Goal: Task Accomplishment & Management: Manage account settings

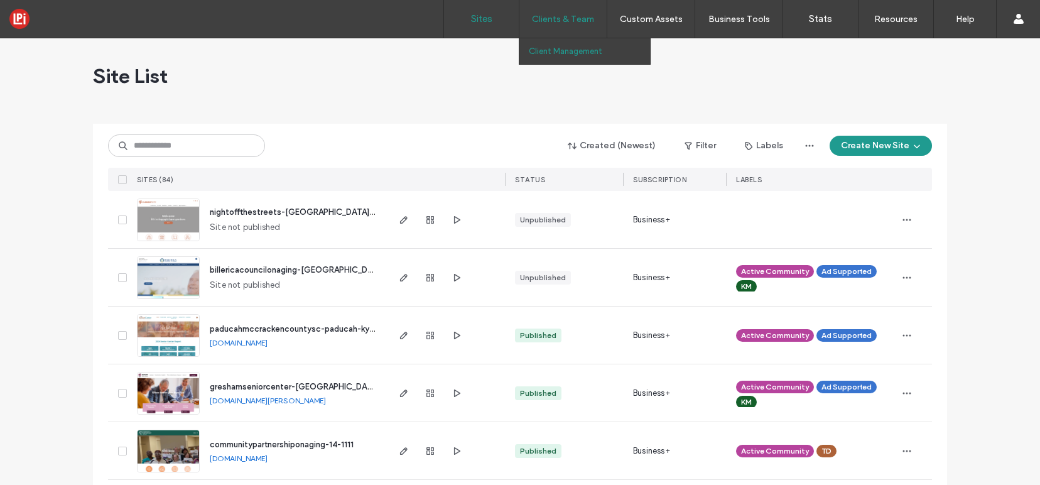
click at [556, 47] on label "Client Management" at bounding box center [565, 50] width 73 height 9
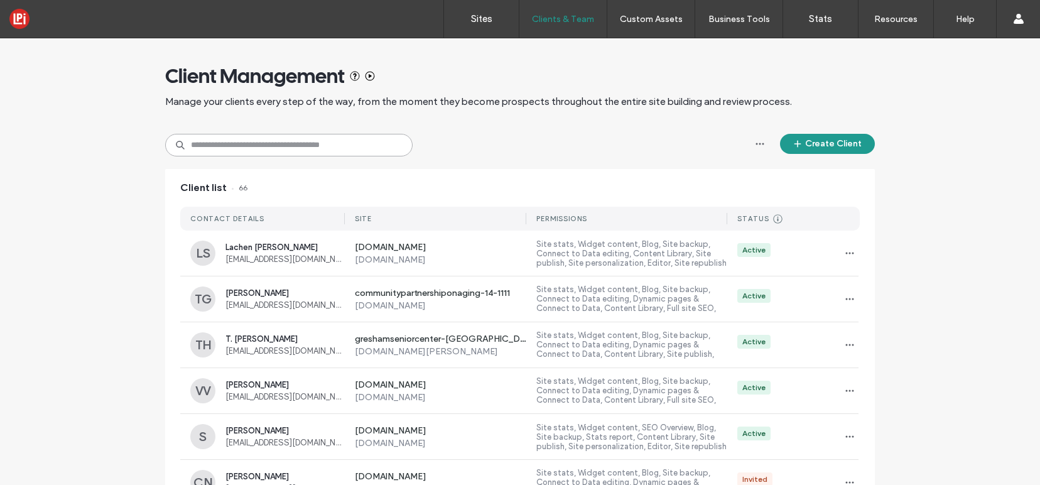
click at [251, 137] on input at bounding box center [289, 145] width 248 height 23
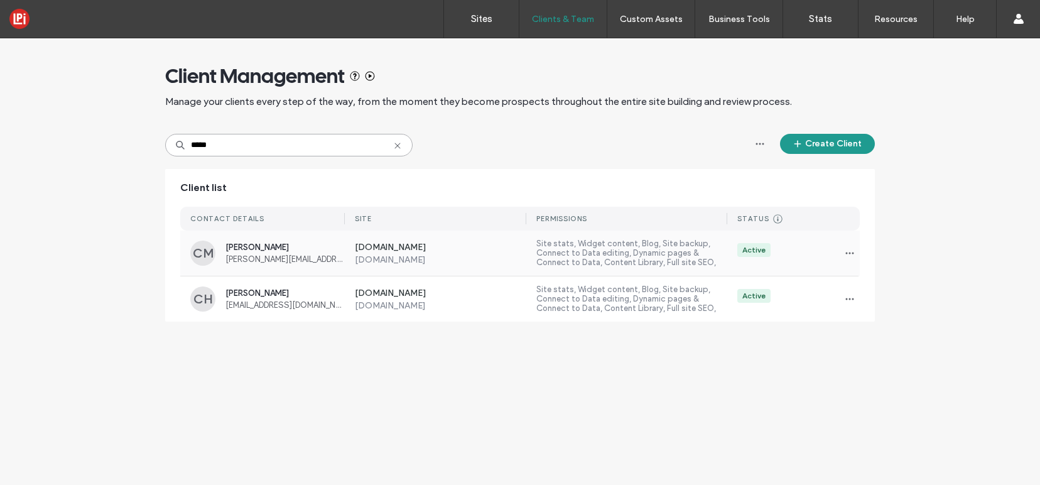
type input "*****"
click at [466, 248] on label "[DOMAIN_NAME]" at bounding box center [441, 248] width 172 height 13
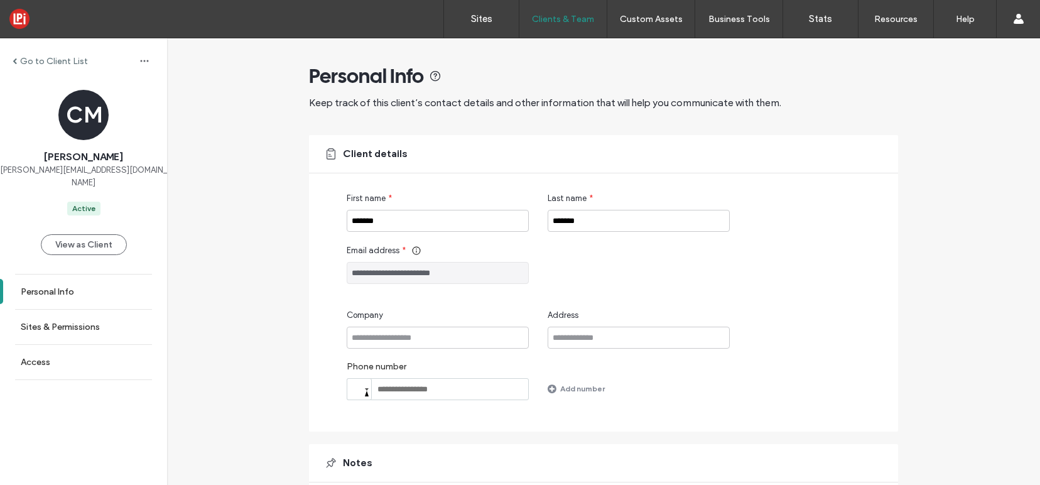
scroll to position [100, 0]
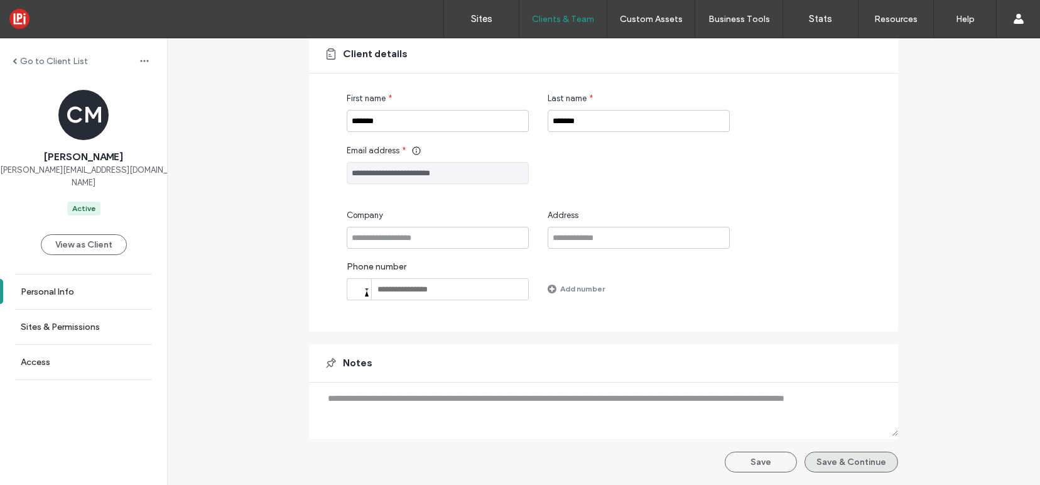
click at [840, 465] on button "Save & Continue" at bounding box center [852, 462] width 94 height 21
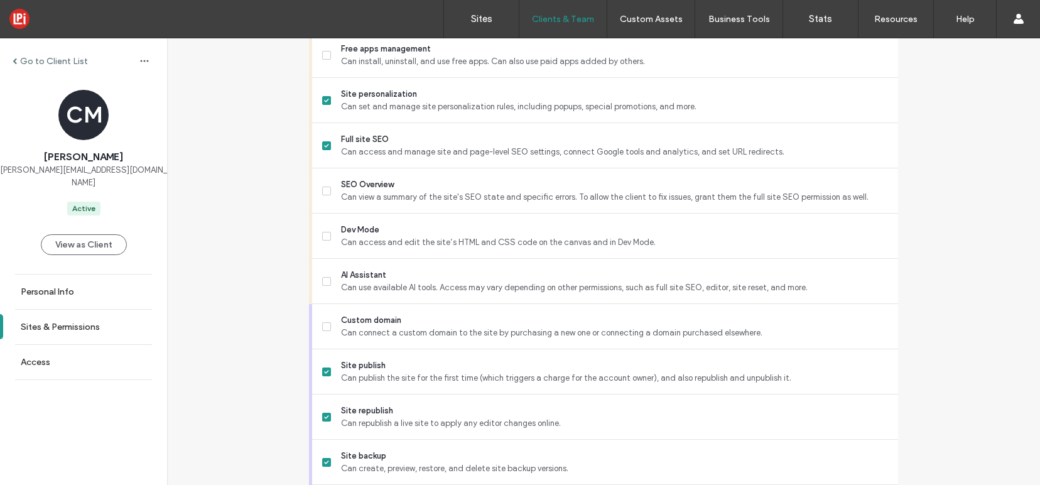
scroll to position [1087, 0]
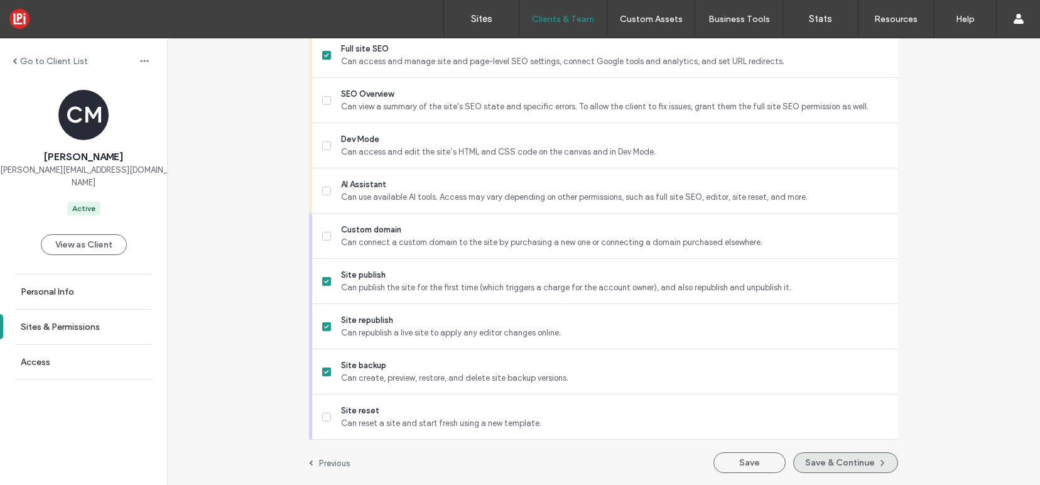
click at [849, 468] on button "Save & Continue" at bounding box center [845, 462] width 105 height 21
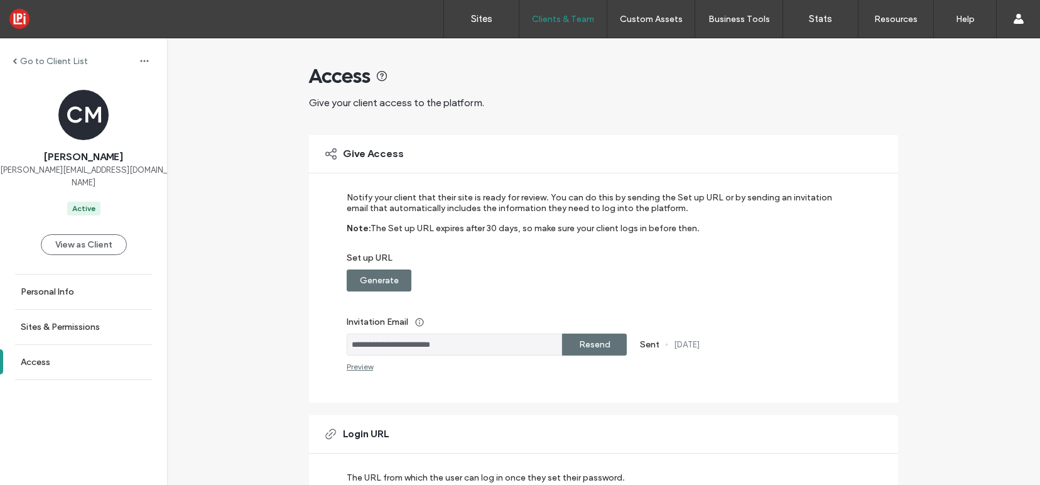
click at [367, 276] on label "Generate" at bounding box center [379, 280] width 39 height 23
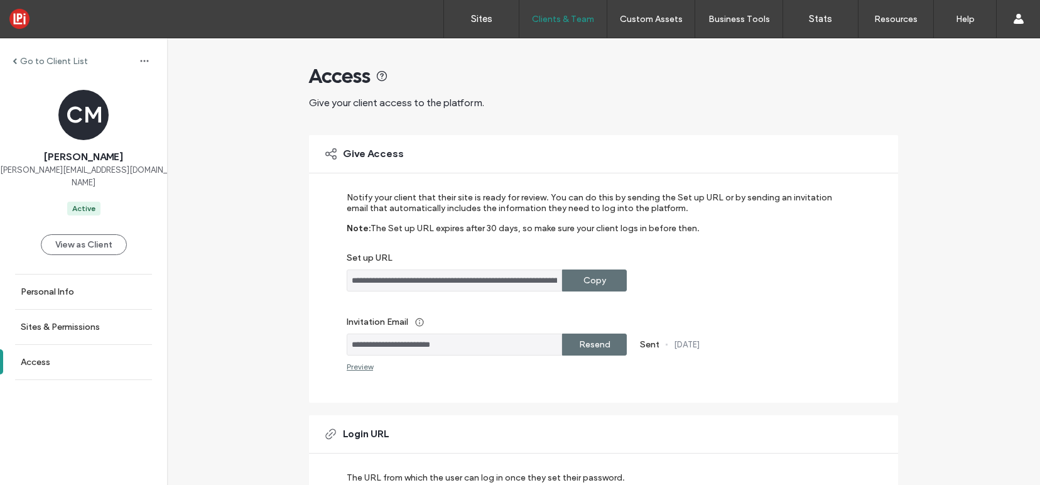
click at [593, 277] on label "Copy" at bounding box center [595, 280] width 23 height 23
